Goal: Book appointment/travel/reservation

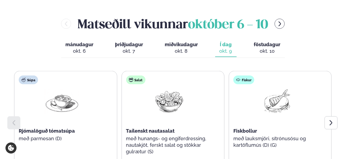
scroll to position [245, 0]
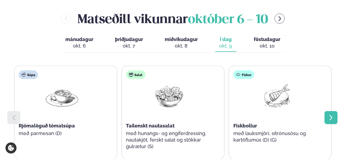
click at [330, 114] on icon at bounding box center [331, 117] width 7 height 7
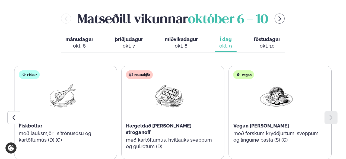
click at [271, 43] on div "okt. 10" at bounding box center [267, 46] width 27 height 7
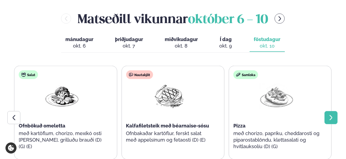
click at [329, 114] on icon at bounding box center [331, 117] width 7 height 7
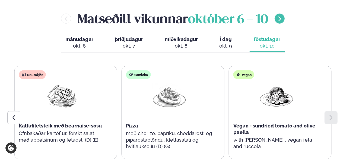
click at [281, 16] on icon "menu-btn-right" at bounding box center [280, 19] width 6 height 6
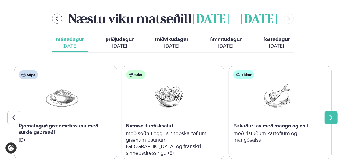
click at [329, 114] on icon at bounding box center [331, 117] width 7 height 7
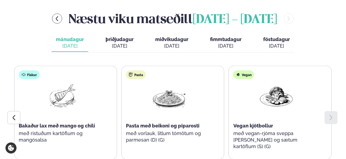
click at [122, 36] on span "þriðjudagur" at bounding box center [120, 39] width 28 height 6
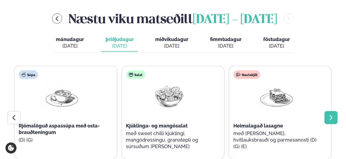
click at [327, 111] on div at bounding box center [331, 117] width 13 height 13
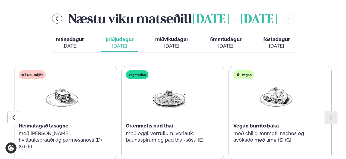
click at [181, 43] on div "[DATE]" at bounding box center [171, 46] width 33 height 7
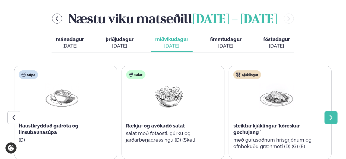
click at [329, 114] on icon at bounding box center [331, 117] width 7 height 7
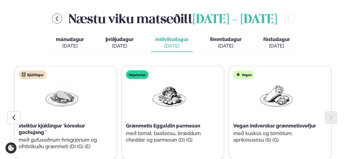
click at [220, 34] on button "fimmtudagur fim. [DATE]" at bounding box center [226, 43] width 40 height 18
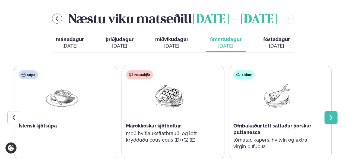
click at [329, 114] on icon at bounding box center [331, 117] width 7 height 7
